Goal: Information Seeking & Learning: Learn about a topic

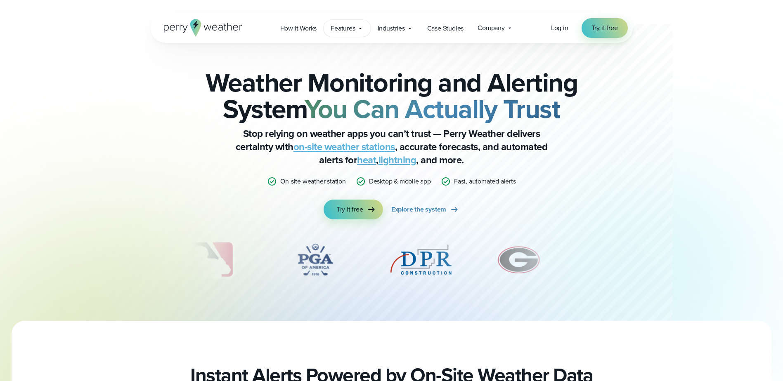
click at [362, 29] on icon at bounding box center [360, 28] width 7 height 7
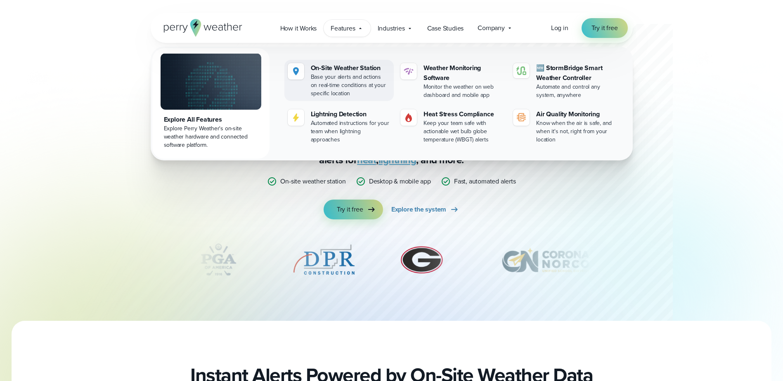
click at [357, 72] on div "On-Site Weather Station" at bounding box center [351, 68] width 80 height 10
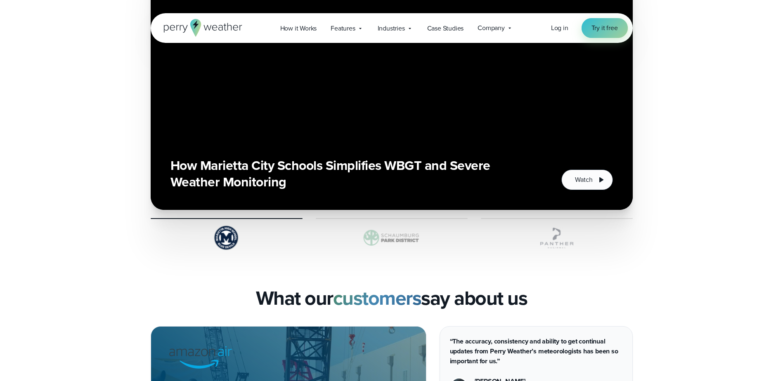
scroll to position [1824, 0]
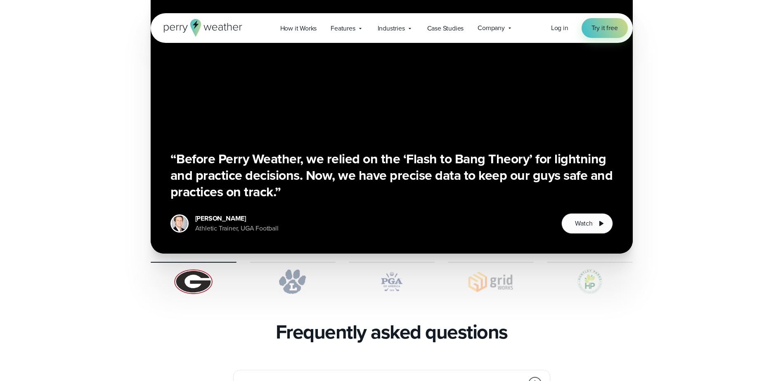
scroll to position [1610, 0]
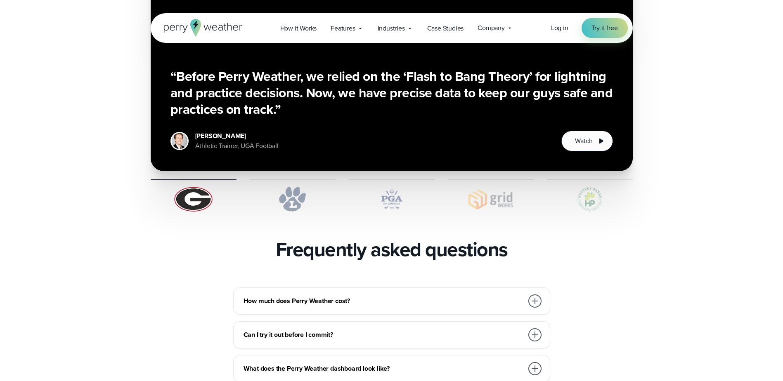
click at [534, 295] on div at bounding box center [534, 301] width 13 height 13
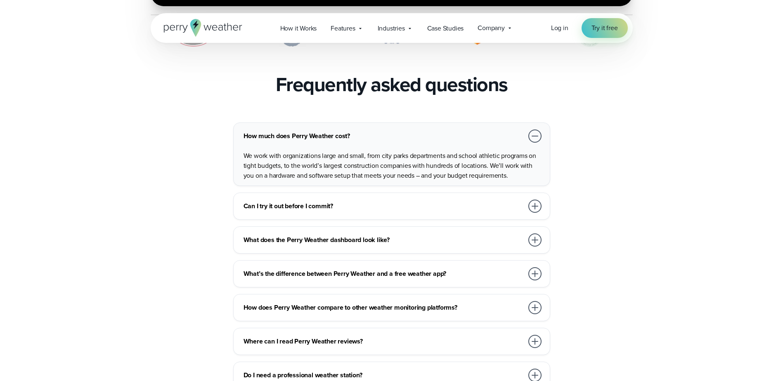
scroll to position [1816, 0]
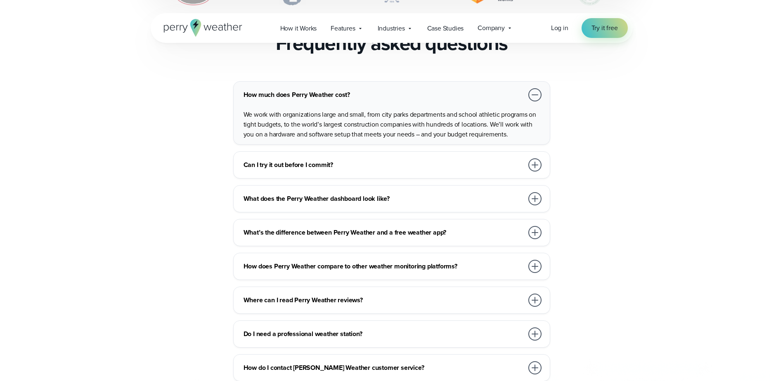
click at [534, 328] on div at bounding box center [534, 334] width 13 height 13
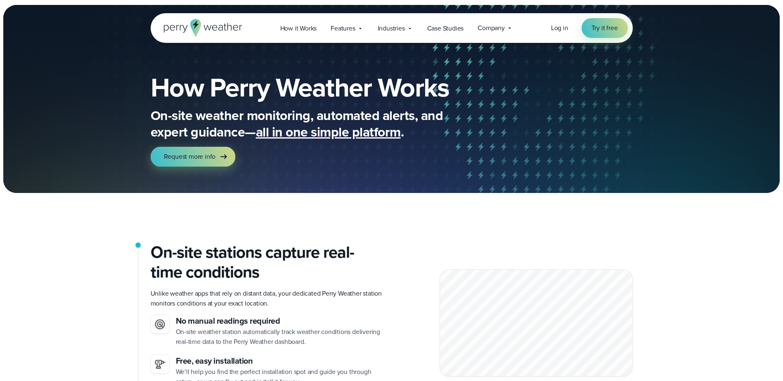
scroll to position [0, 0]
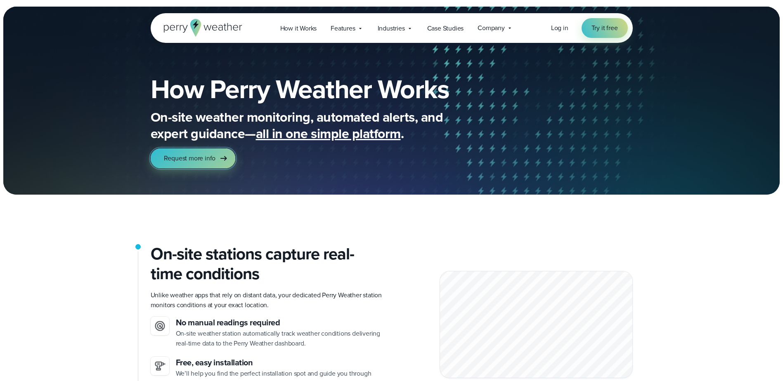
click at [200, 156] on span "Request more info" at bounding box center [190, 159] width 52 height 10
click at [369, 28] on div "Features Explore All Features Explore Perry Weather's on-site weather hardware …" at bounding box center [347, 28] width 47 height 17
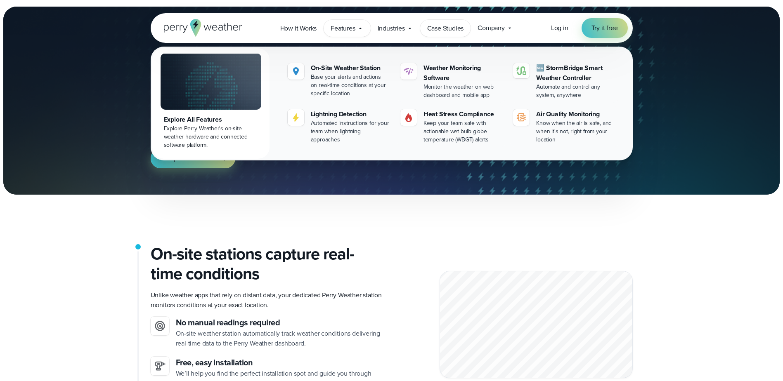
click at [452, 33] on link "Case Studies" at bounding box center [445, 28] width 51 height 17
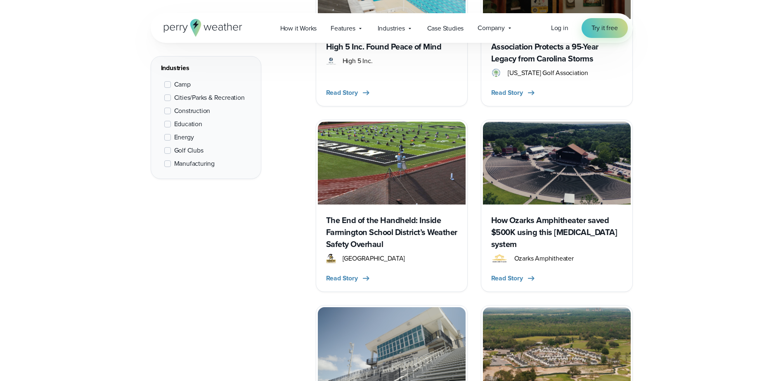
scroll to position [537, 0]
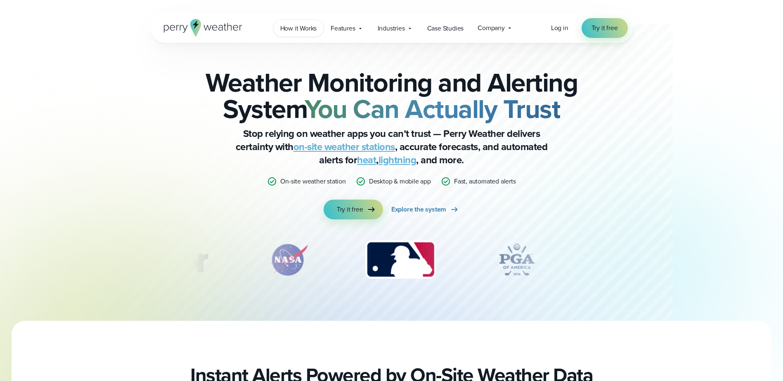
click at [313, 30] on span "How it Works" at bounding box center [298, 29] width 37 height 10
